Goal: Navigation & Orientation: Find specific page/section

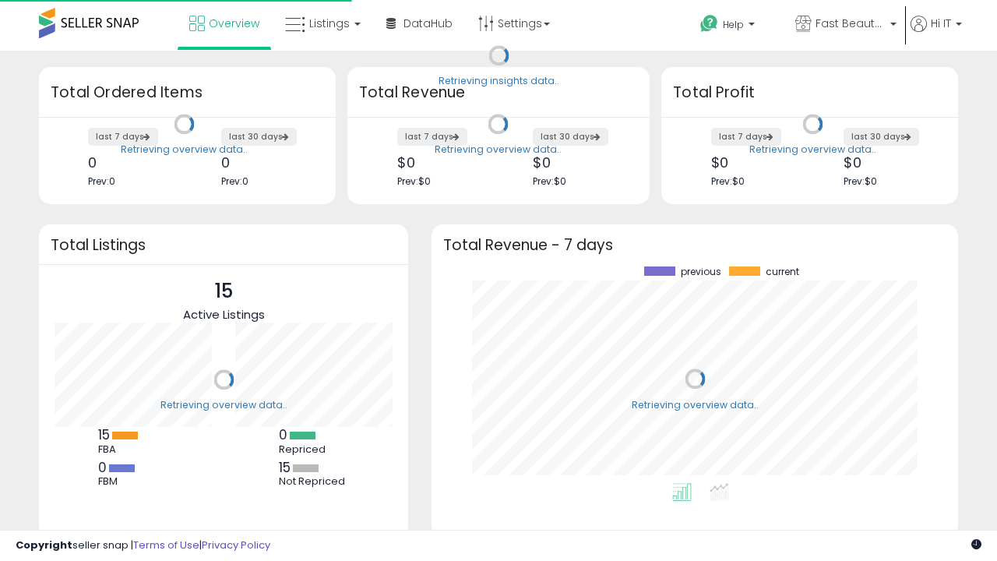
scroll to position [217, 495]
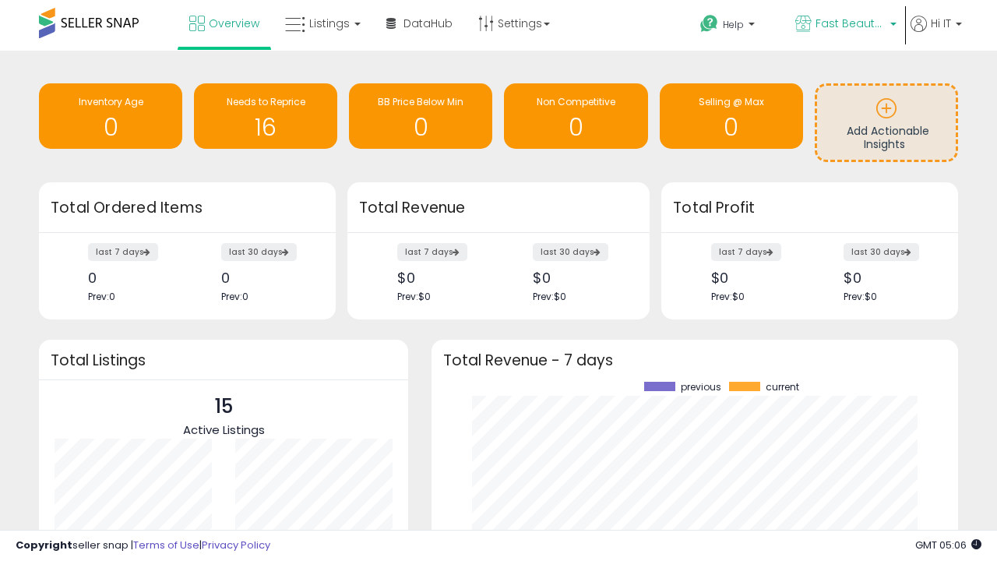
click at [844, 25] on span "Fast Beauty ([GEOGRAPHIC_DATA])" at bounding box center [850, 24] width 70 height 16
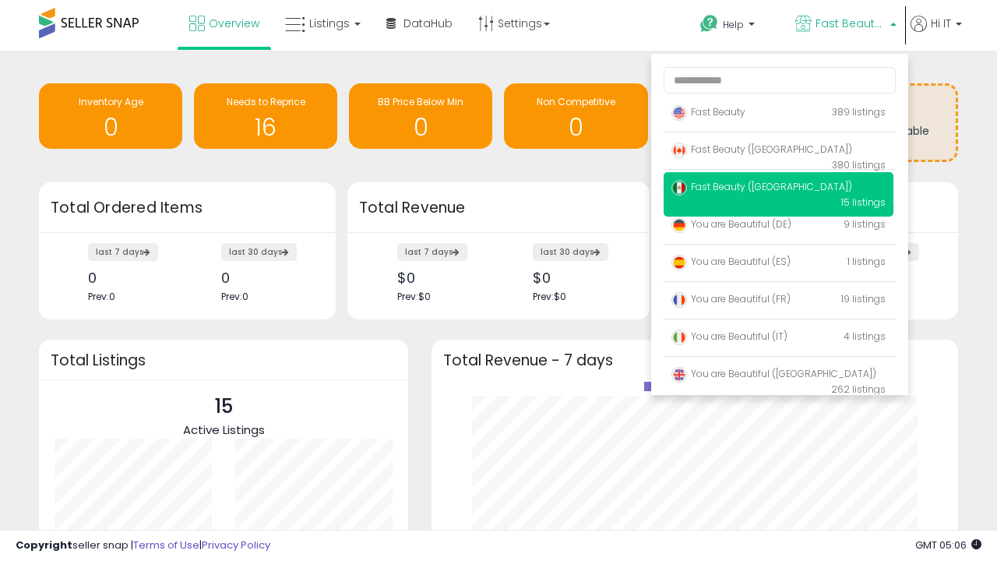
click at [778, 152] on span "Fast Beauty ([GEOGRAPHIC_DATA])" at bounding box center [761, 149] width 181 height 13
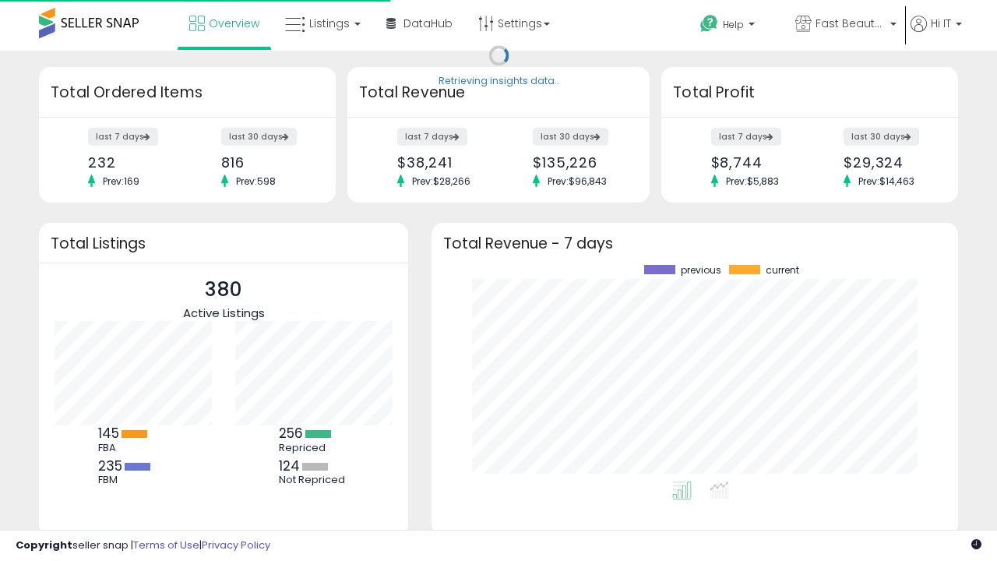
scroll to position [217, 495]
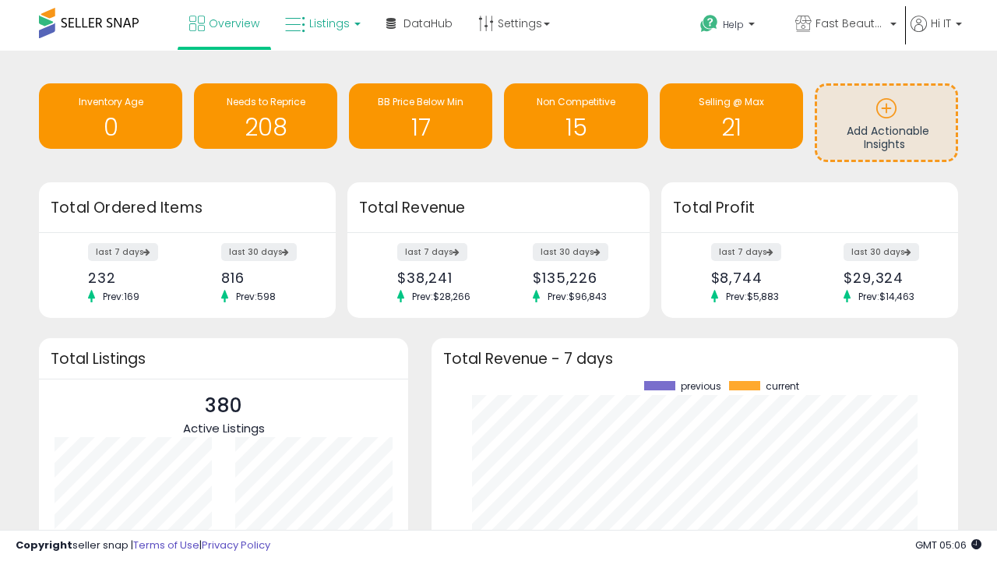
click at [321, 23] on span "Listings" at bounding box center [329, 24] width 40 height 16
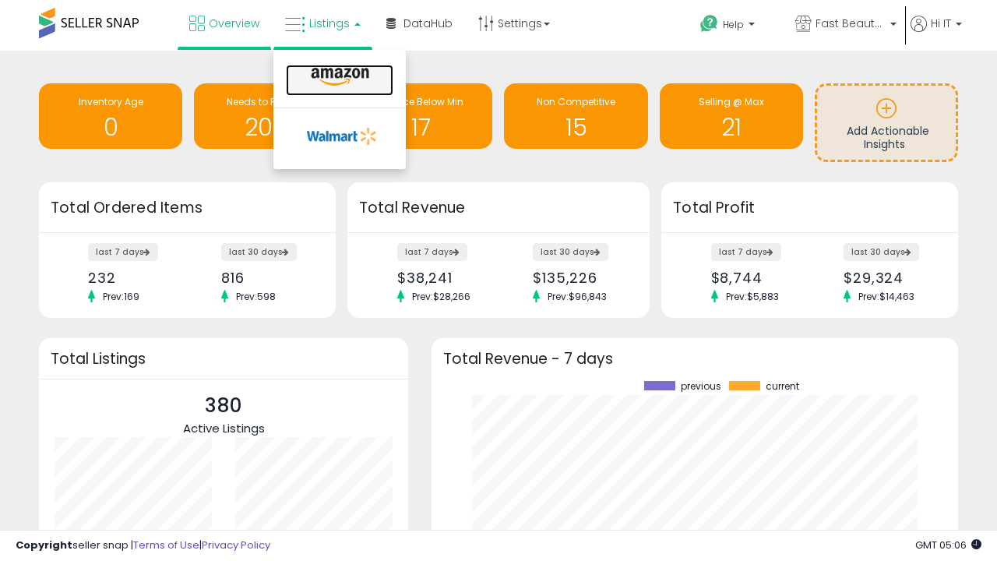
click at [338, 77] on icon at bounding box center [340, 77] width 68 height 20
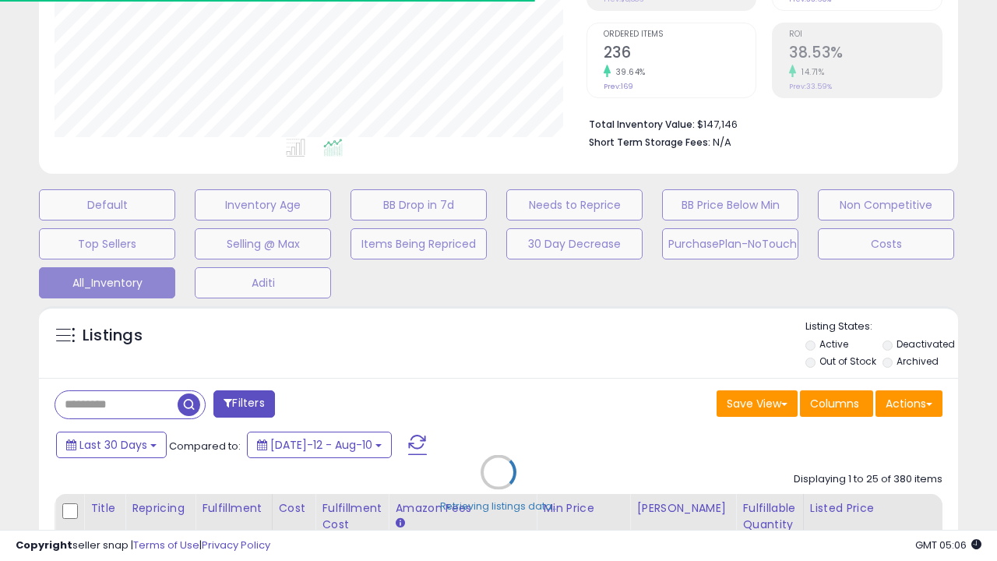
scroll to position [199, 0]
